Goal: Task Accomplishment & Management: Manage account settings

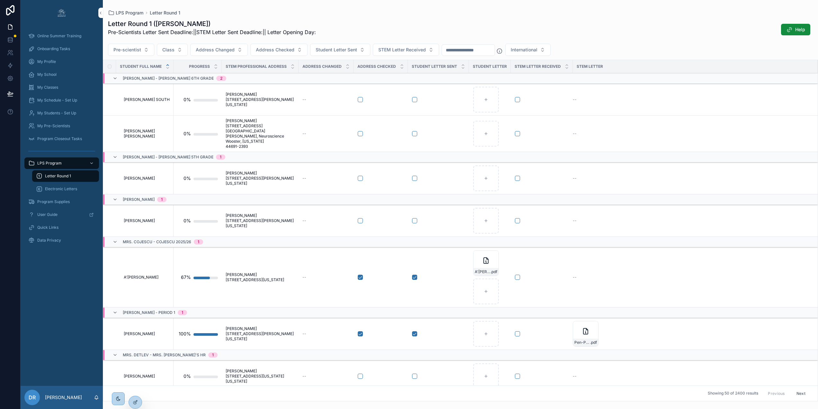
click at [56, 111] on span "My Students - Set Up" at bounding box center [56, 113] width 39 height 5
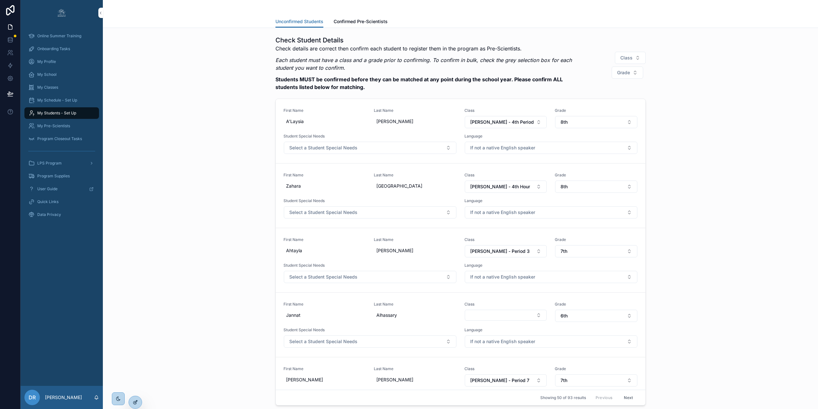
click at [132, 400] on div at bounding box center [135, 402] width 13 height 12
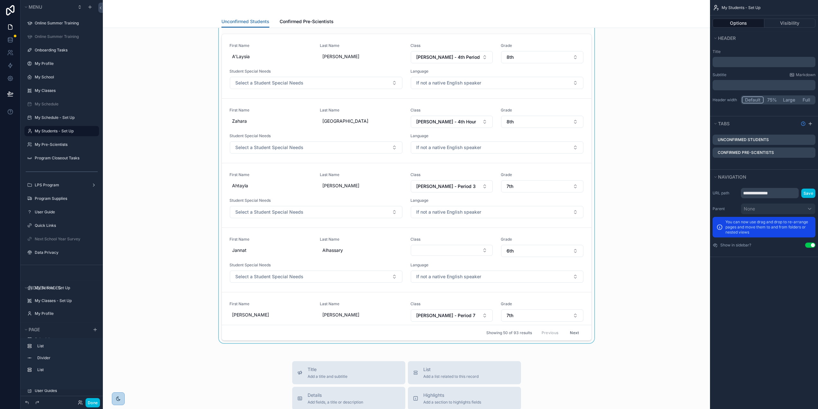
scroll to position [439, 0]
click at [353, 128] on div "scrollable content" at bounding box center [406, 158] width 597 height 378
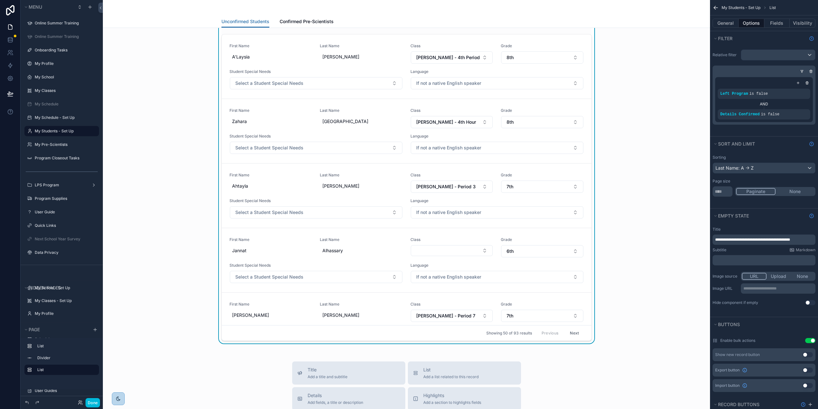
click at [163, 36] on div "Check Student Details Check details are correct then confirm each student to re…" at bounding box center [406, 158] width 597 height 378
